Goal: Check status: Check status

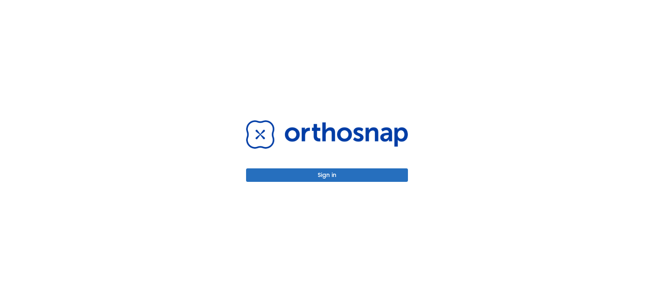
click at [318, 177] on button "Sign in" at bounding box center [327, 174] width 162 height 13
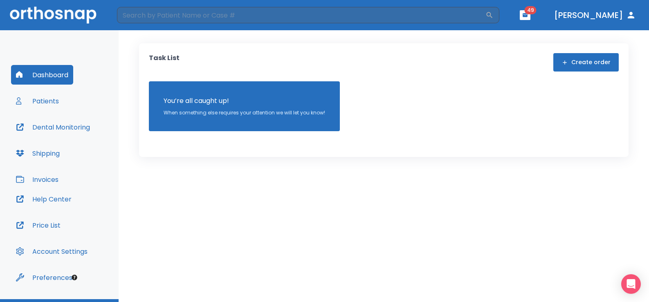
click at [46, 105] on button "Patients" at bounding box center [37, 101] width 53 height 20
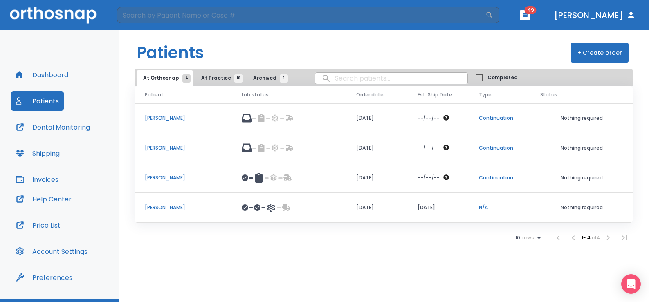
click at [358, 81] on input "search" at bounding box center [391, 78] width 152 height 16
type input "chasens"
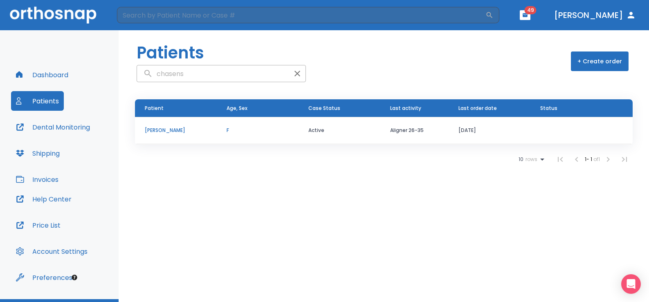
click at [170, 129] on p "[PERSON_NAME]" at bounding box center [176, 130] width 62 height 7
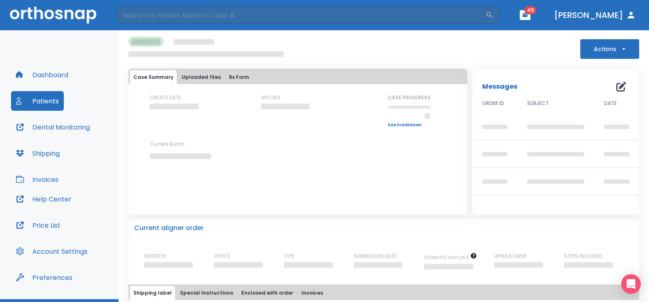
click at [170, 129] on div "CREATE DATE ARCHES CASE PROGRESS Upper progress (Est. Awaiting Data ) 0% Lower …" at bounding box center [297, 134] width 339 height 80
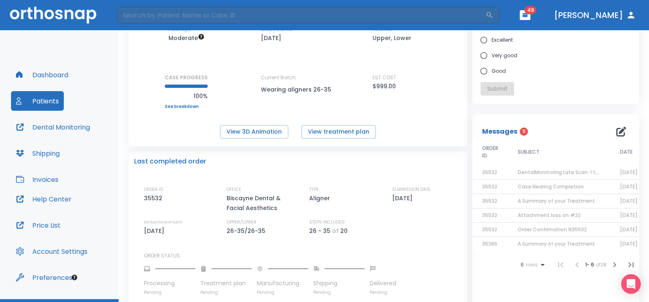
scroll to position [81, 0]
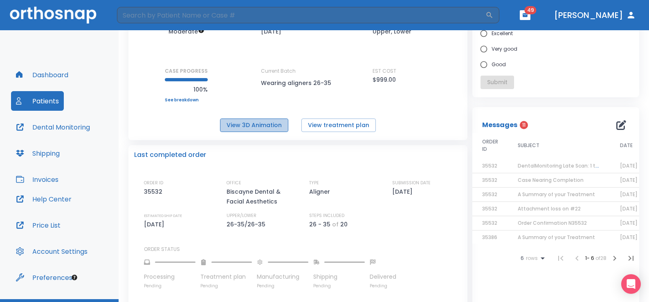
click at [264, 122] on button "View 3D Animation" at bounding box center [254, 125] width 68 height 13
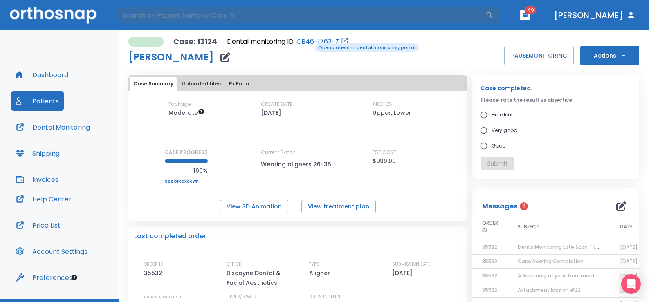
click at [309, 43] on link "CB46-1763-Z" at bounding box center [317, 42] width 43 height 10
click at [314, 44] on link "CB46-1763-Z" at bounding box center [317, 42] width 43 height 10
